Goal: Navigation & Orientation: Understand site structure

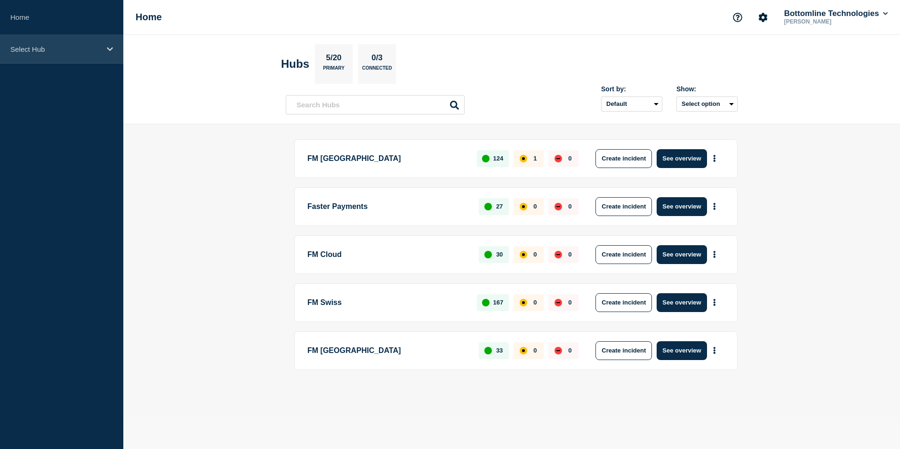
click at [96, 48] on p "Select Hub" at bounding box center [55, 49] width 90 height 8
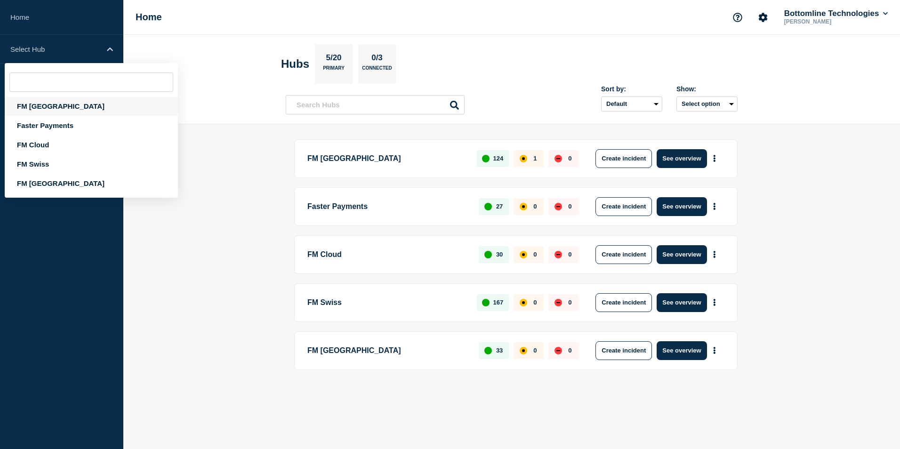
click at [45, 105] on div "FM [GEOGRAPHIC_DATA]" at bounding box center [91, 106] width 173 height 19
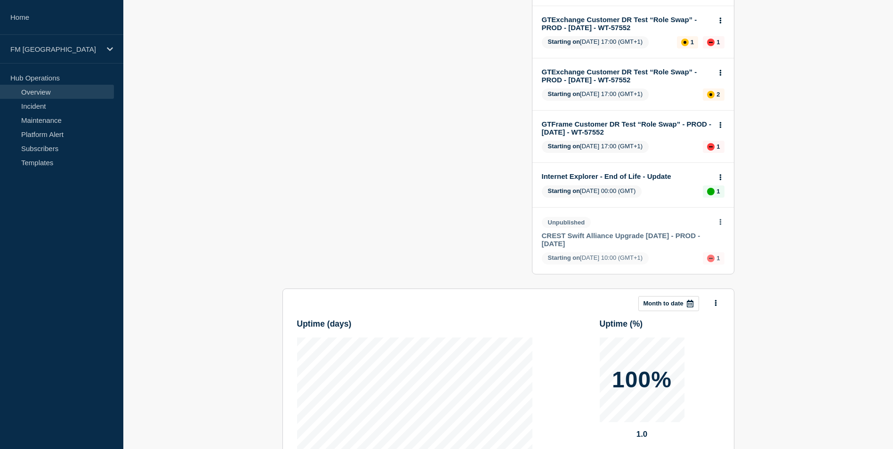
scroll to position [249, 0]
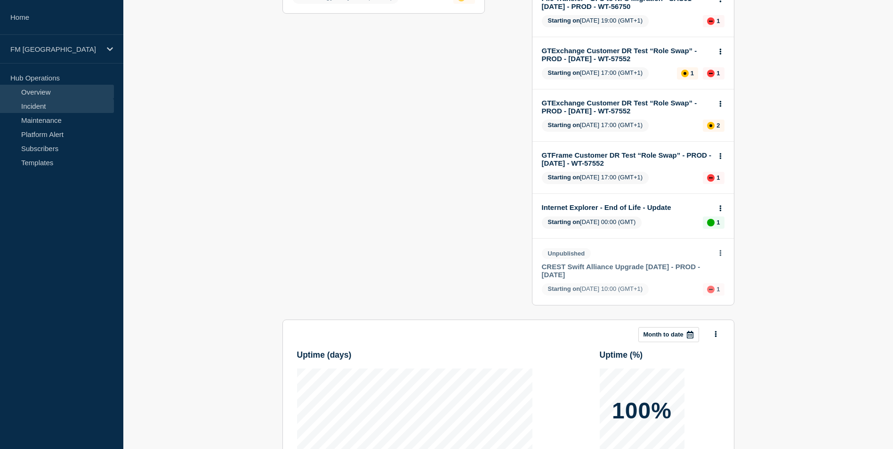
click at [54, 107] on link "Incident" at bounding box center [57, 106] width 114 height 14
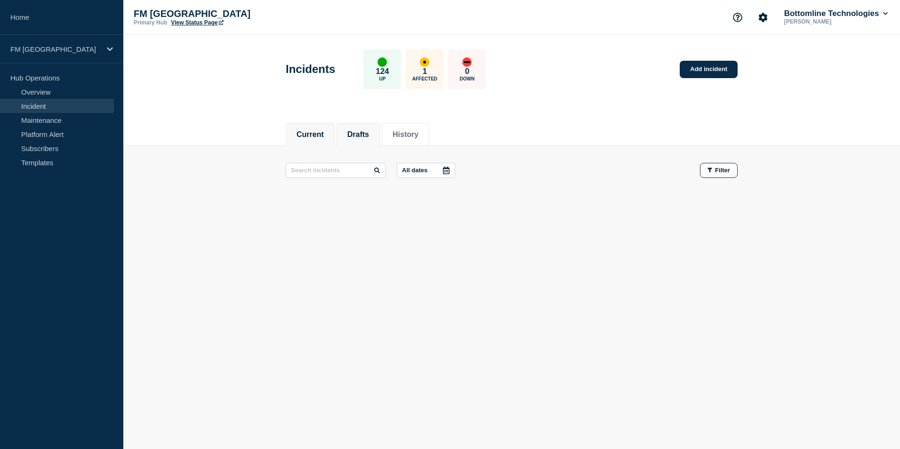
click at [362, 139] on li "Drafts" at bounding box center [358, 134] width 43 height 23
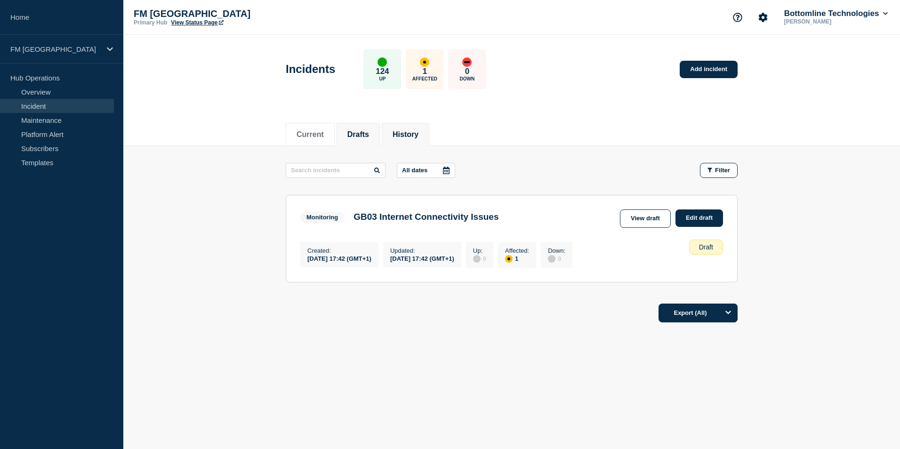
click at [416, 133] on button "History" at bounding box center [406, 134] width 26 height 8
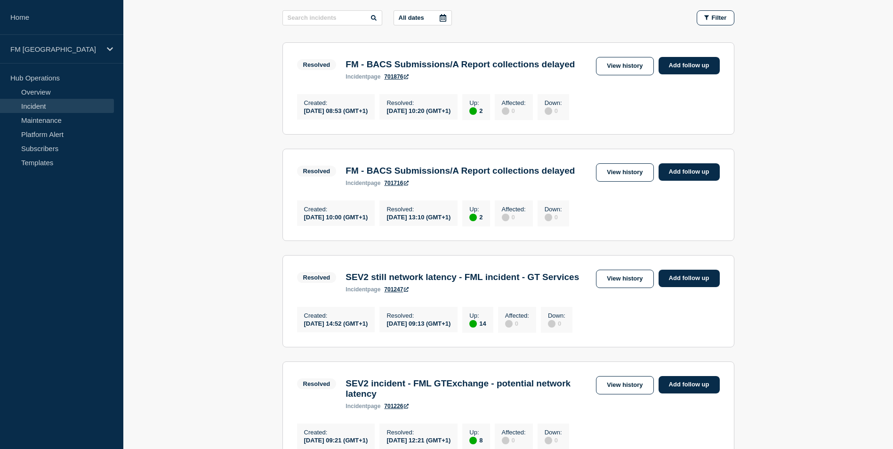
scroll to position [188, 0]
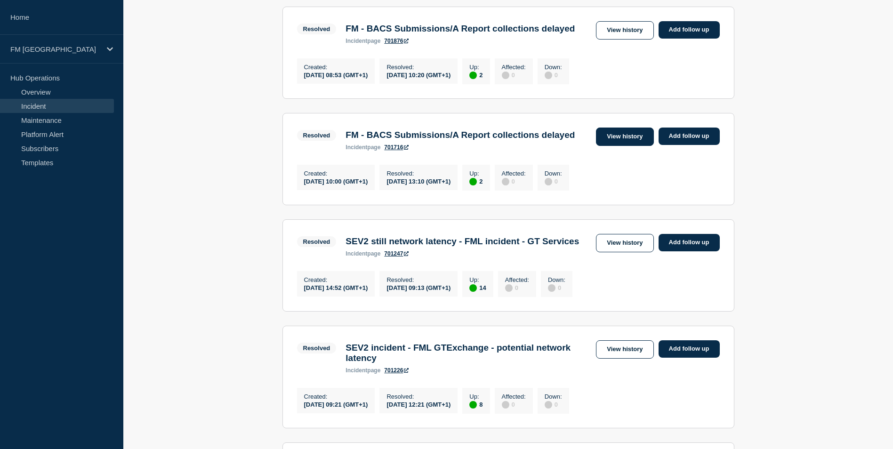
click at [634, 146] on link "View history" at bounding box center [624, 137] width 57 height 18
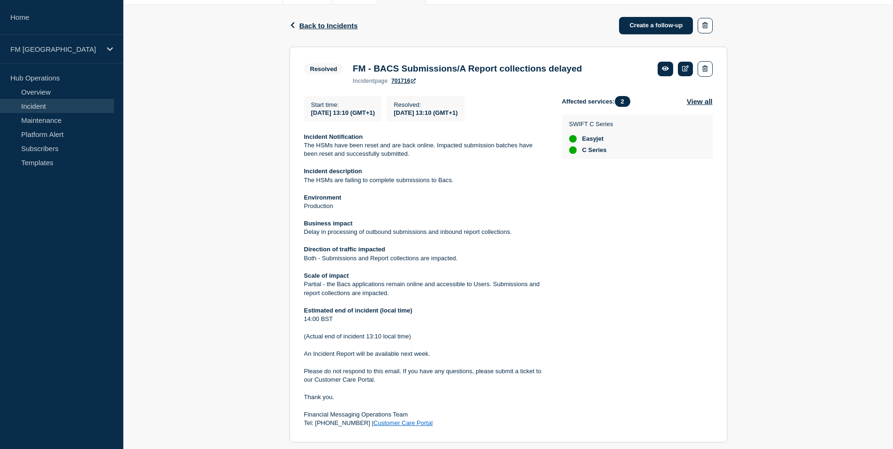
scroll to position [94, 0]
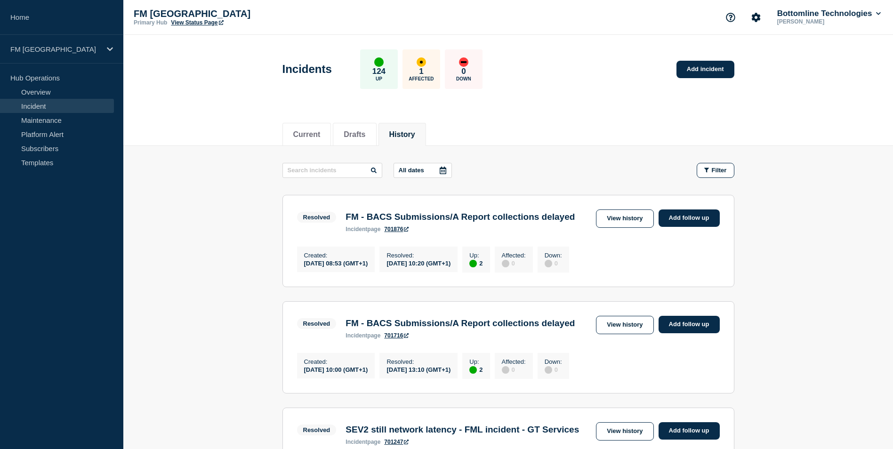
click at [54, 105] on link "Incident" at bounding box center [57, 106] width 114 height 14
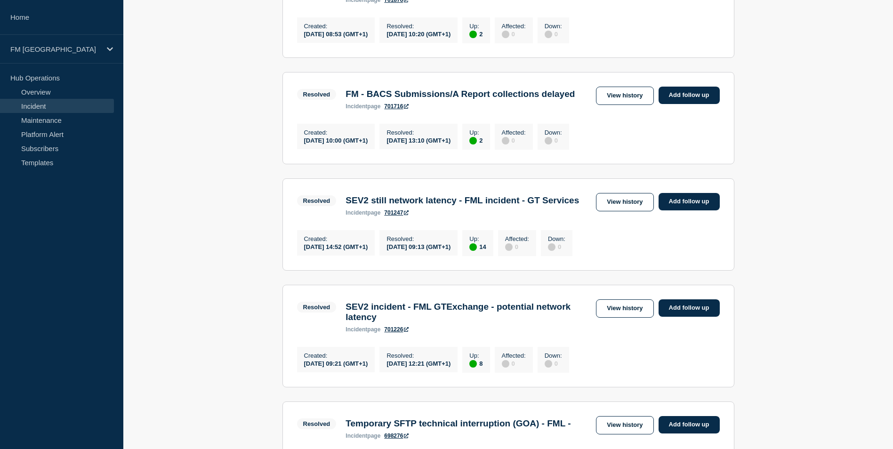
scroll to position [235, 0]
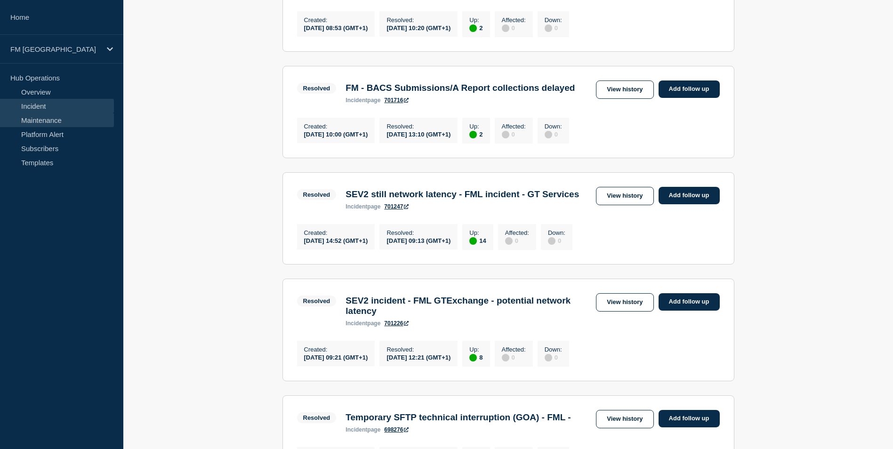
click at [42, 121] on link "Maintenance" at bounding box center [57, 120] width 114 height 14
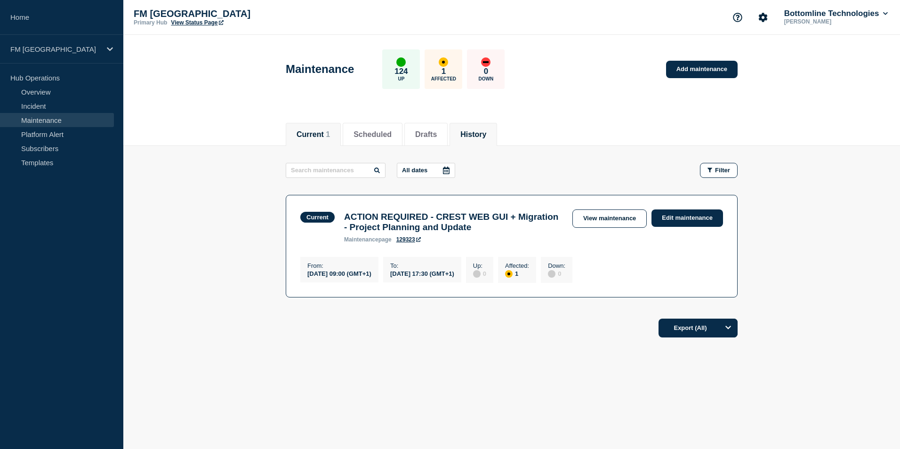
click at [486, 133] on button "History" at bounding box center [474, 134] width 26 height 8
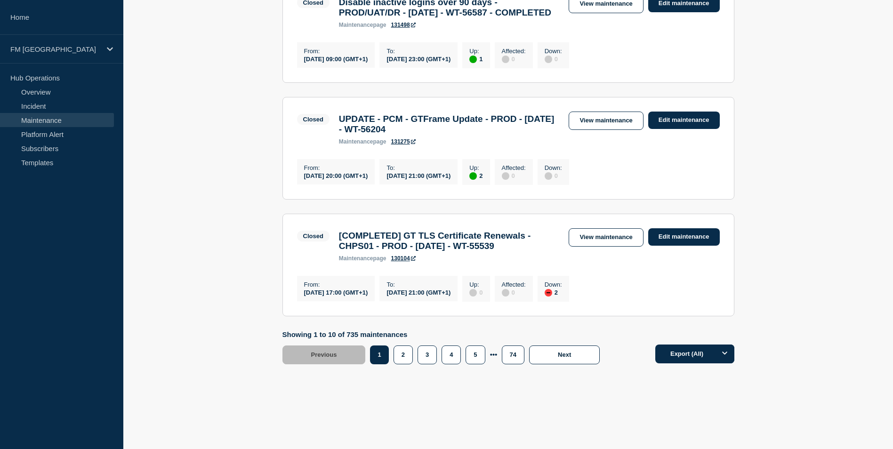
scroll to position [1106, 0]
click at [413, 358] on button "2" at bounding box center [403, 355] width 19 height 19
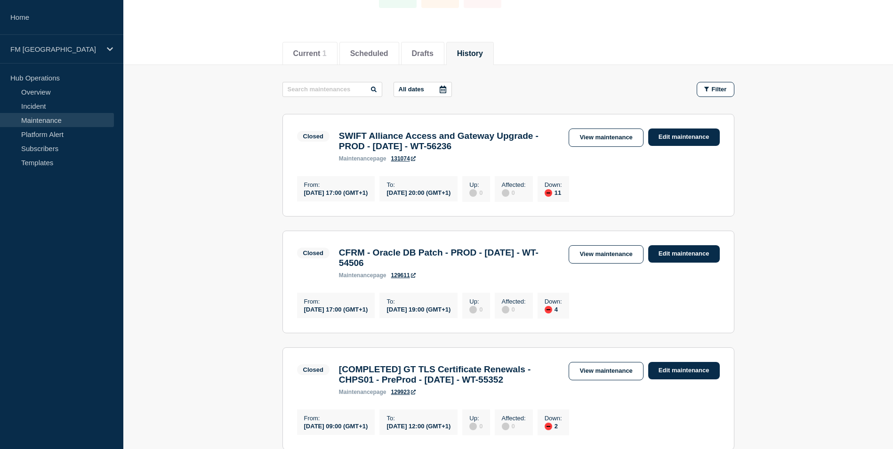
scroll to position [70, 0]
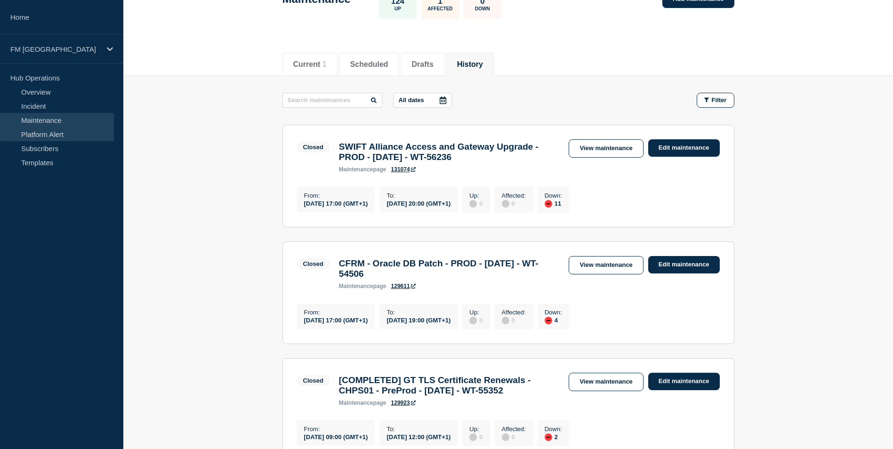
click at [56, 129] on link "Platform Alert" at bounding box center [57, 134] width 114 height 14
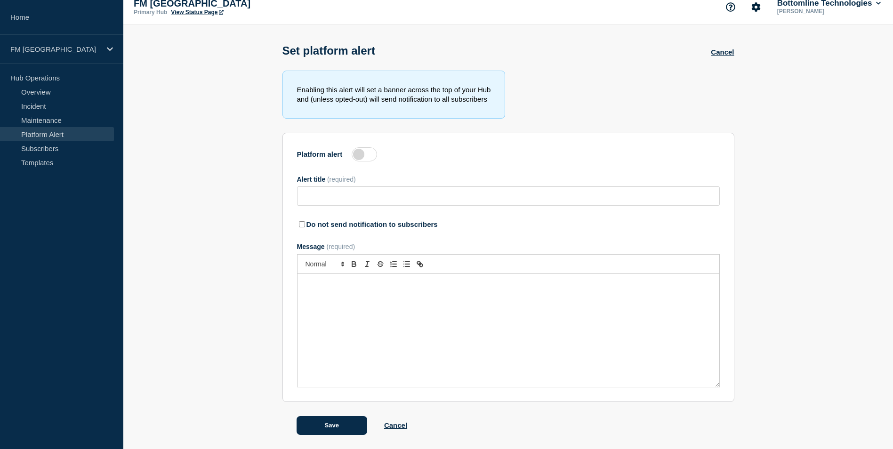
scroll to position [13, 0]
click at [55, 119] on link "Maintenance" at bounding box center [57, 120] width 114 height 14
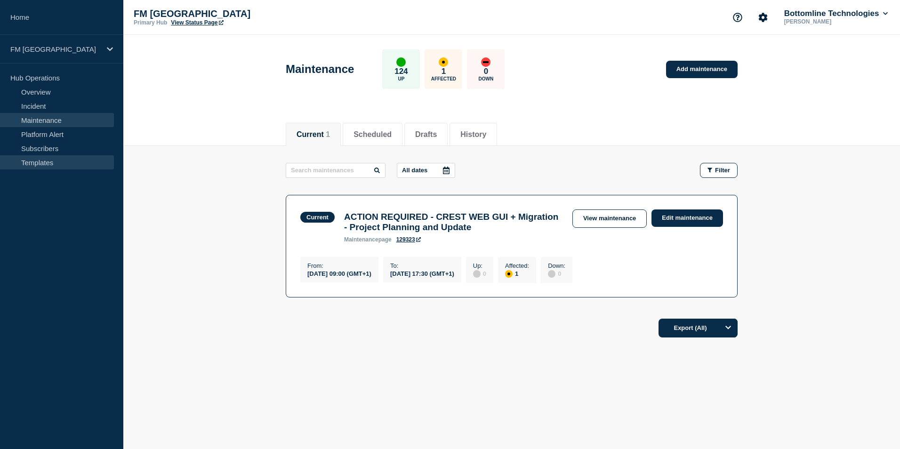
click at [65, 163] on link "Templates" at bounding box center [57, 162] width 114 height 14
